Goal: Task Accomplishment & Management: Manage account settings

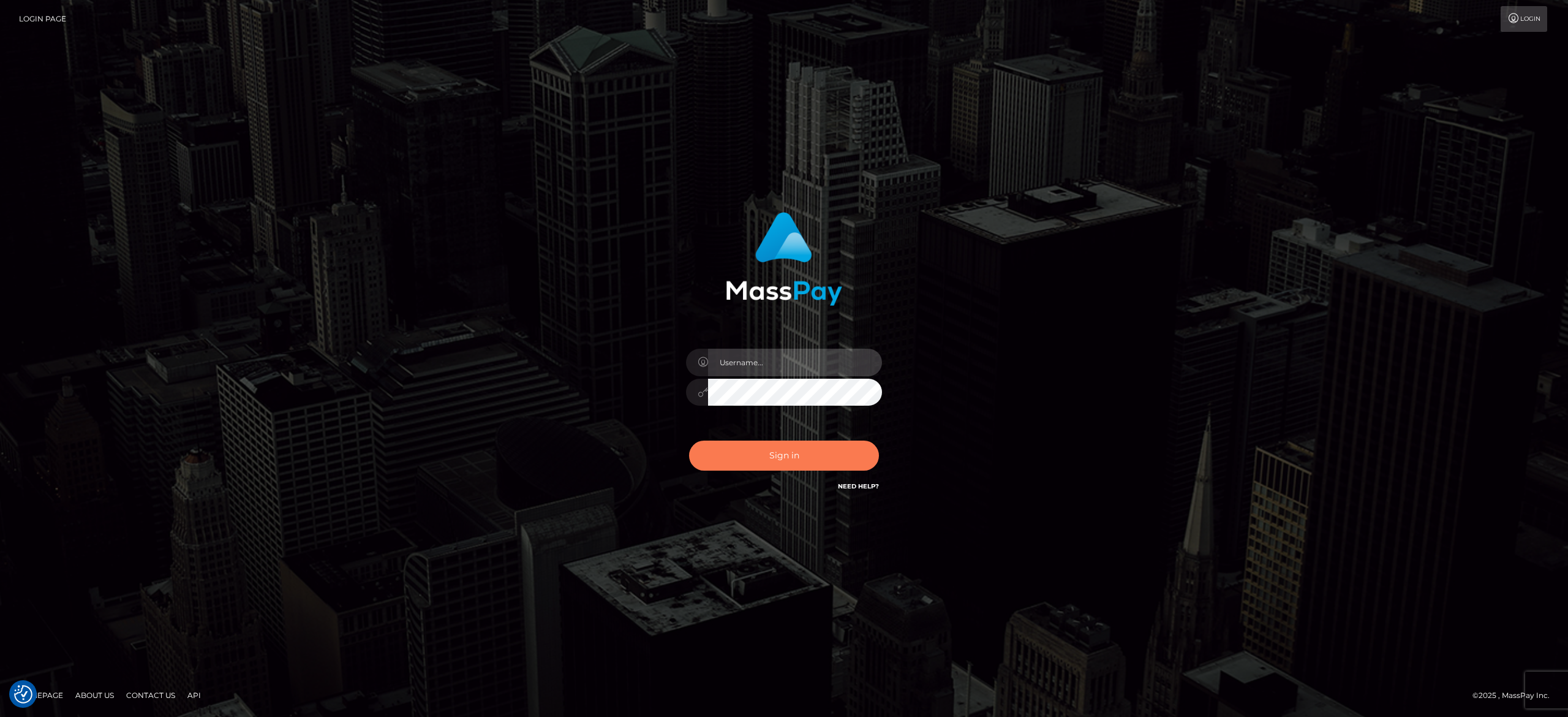
type input "alexandra.barbu"
click at [754, 453] on button "Sign in" at bounding box center [784, 456] width 190 height 30
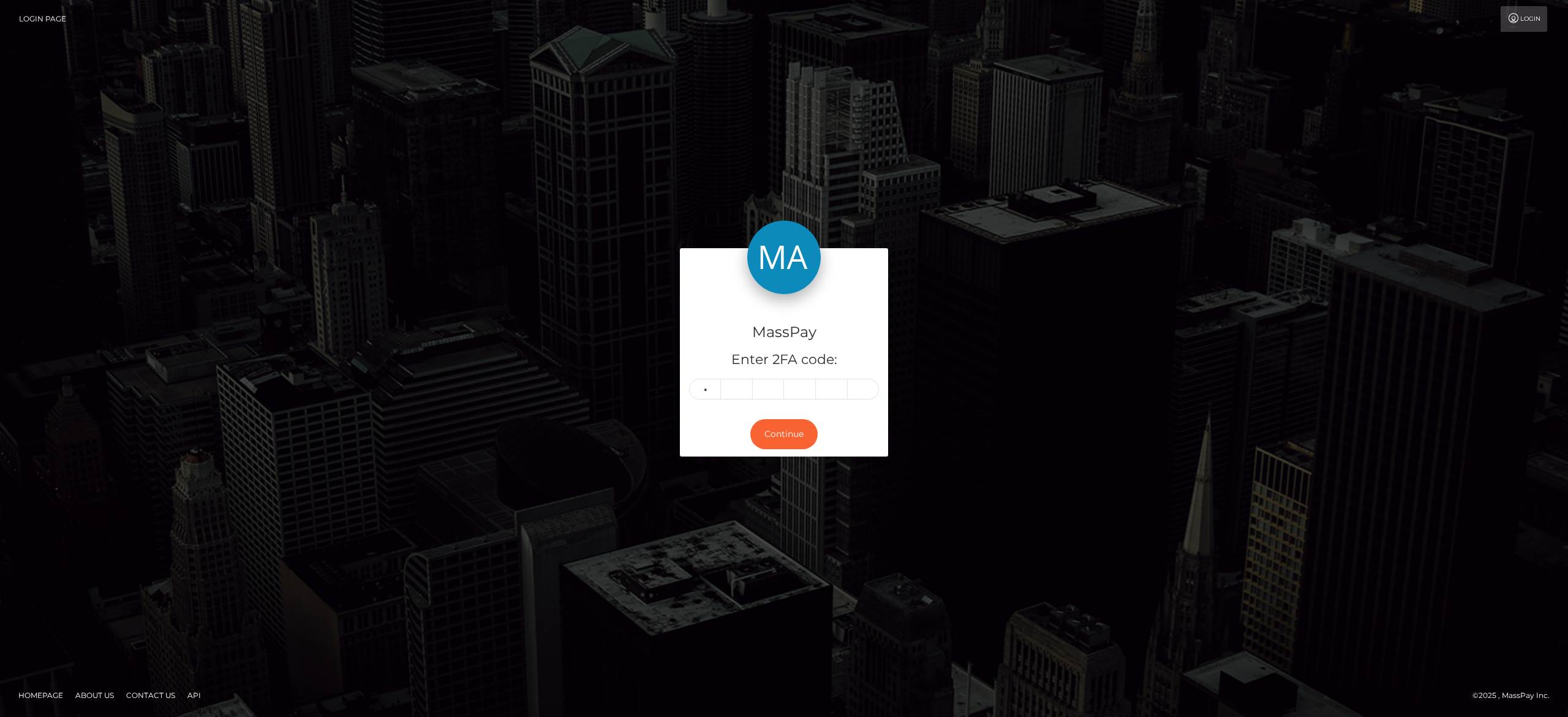
type input "7"
type input "2"
type input "5"
type input "3"
type input "1"
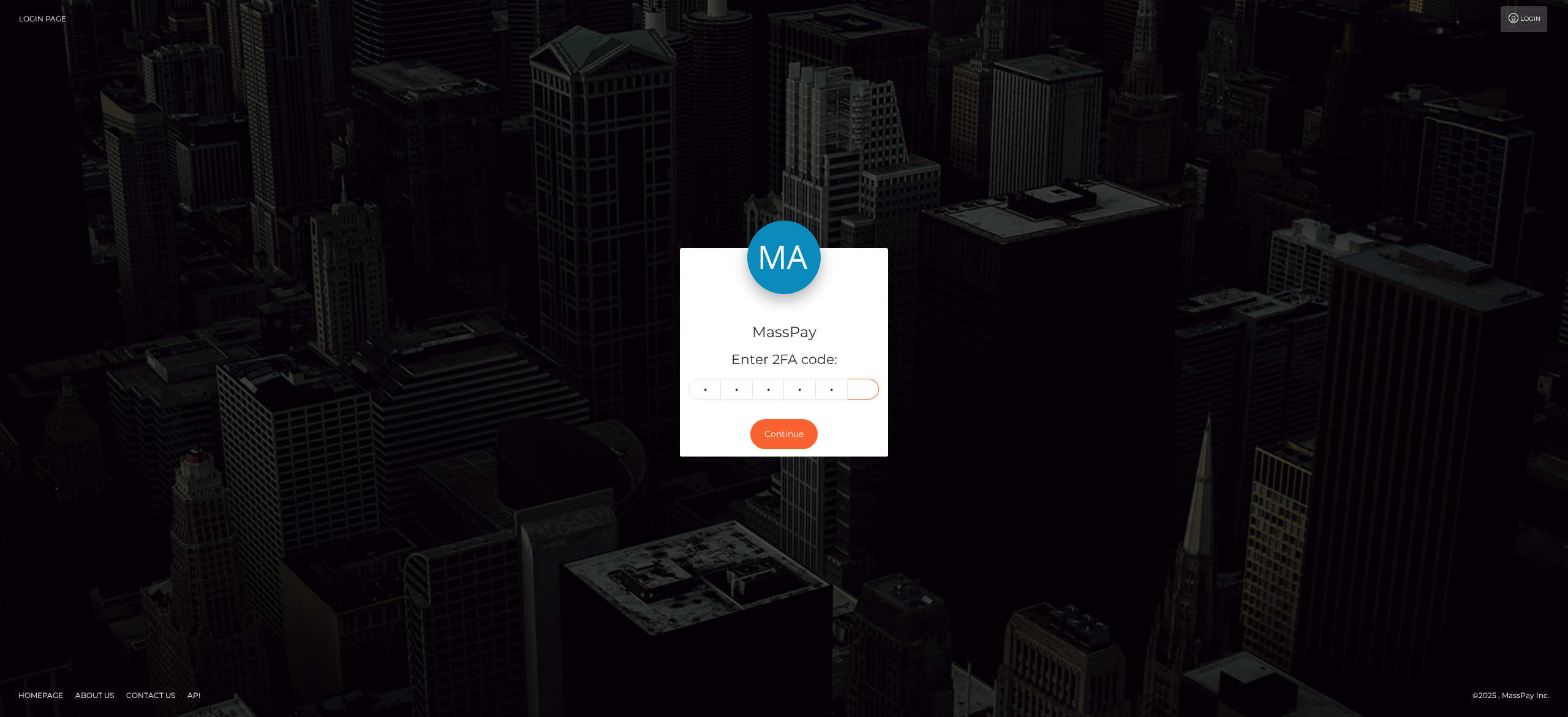
type input "3"
